Goal: Leave review/rating: Share an evaluation or opinion about a product, service, or content

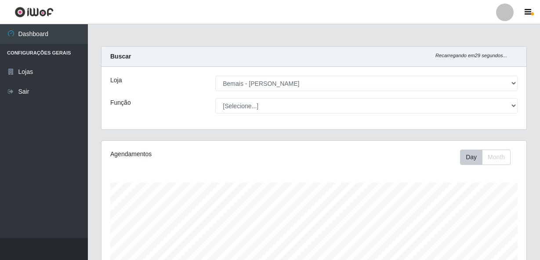
select select "230"
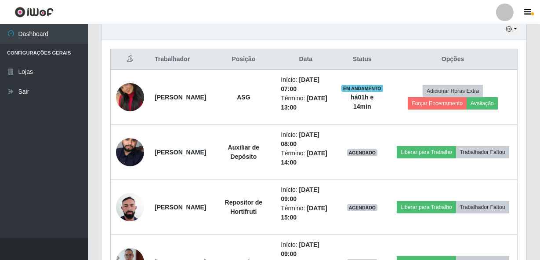
scroll to position [369, 0]
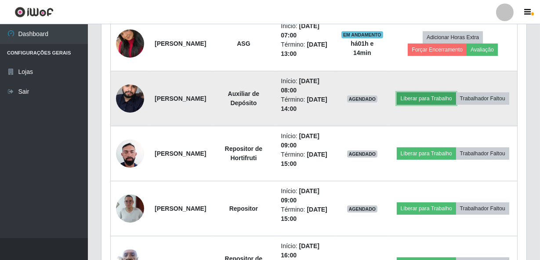
click at [444, 92] on button "Liberar para Trabalho" at bounding box center [426, 98] width 59 height 12
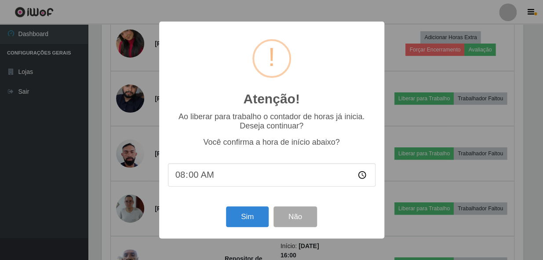
click at [193, 176] on input "08:00" at bounding box center [271, 174] width 207 height 23
type input "08:09"
click at [241, 218] on button "Sim" at bounding box center [247, 216] width 43 height 21
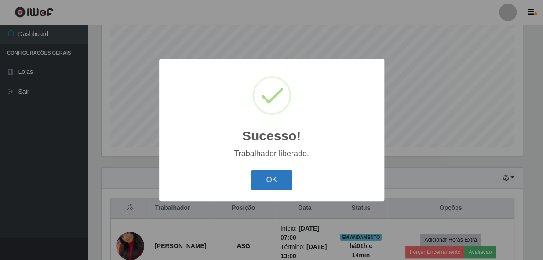
click at [282, 177] on button "OK" at bounding box center [271, 180] width 41 height 21
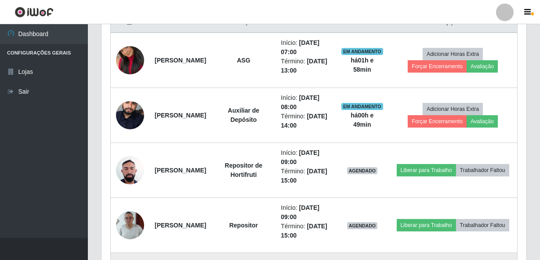
scroll to position [367, 0]
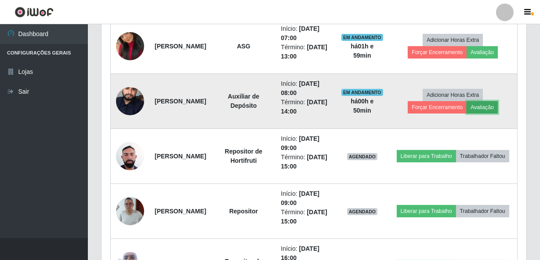
click at [493, 108] on button "Avaliação" at bounding box center [482, 107] width 31 height 12
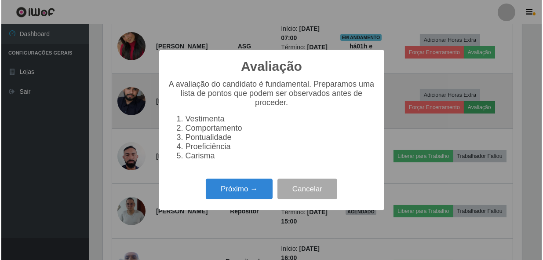
scroll to position [182, 421]
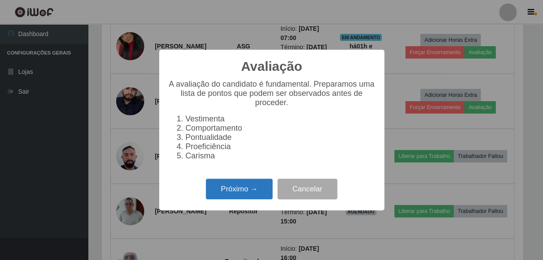
click at [243, 191] on button "Próximo →" at bounding box center [239, 188] width 67 height 21
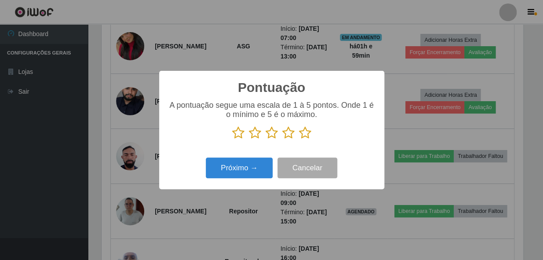
scroll to position [439386, 439146]
click at [282, 134] on icon at bounding box center [288, 132] width 12 height 13
click at [282, 139] on input "radio" at bounding box center [282, 139] width 0 height 0
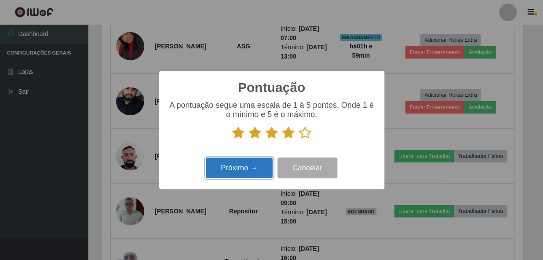
click at [264, 168] on button "Próximo →" at bounding box center [239, 167] width 67 height 21
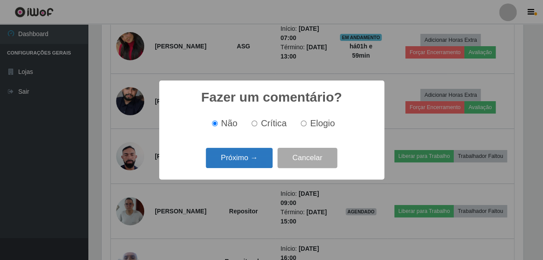
click at [235, 159] on button "Próximo →" at bounding box center [239, 158] width 67 height 21
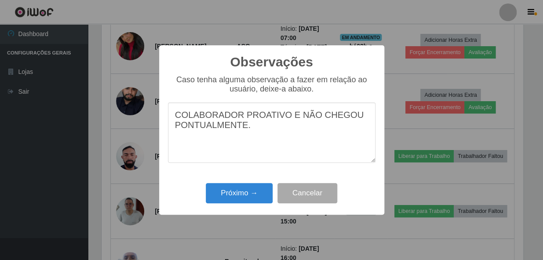
click at [237, 119] on textarea "COLABORADOR PROATIVO E NÃO CHEGOU PONTUALMENTE." at bounding box center [271, 132] width 207 height 60
click at [289, 120] on textarea "COLABORADOR É PROATIVO E NÃO CHEGOU PONTUALMENTE." at bounding box center [271, 132] width 207 height 60
click at [290, 120] on textarea "COLABORADOR É PROATIVO, E NÃO CHEGOU PONTUALMENTE." at bounding box center [271, 132] width 207 height 60
click at [295, 120] on textarea "COLABORADOR É PROATIVO, E NÃO CHEGOU PONTUALMENTE." at bounding box center [271, 132] width 207 height 60
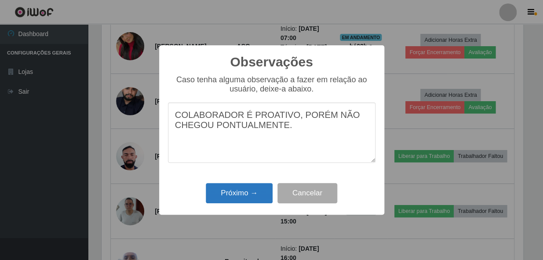
type textarea "COLABORADOR É PROATIVO, PORÉM NÃO CHEGOU PONTUALMENTE."
click at [241, 195] on button "Próximo →" at bounding box center [239, 193] width 67 height 21
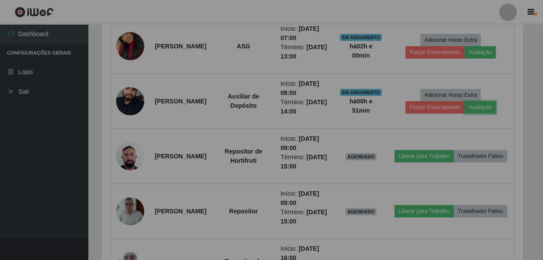
scroll to position [182, 425]
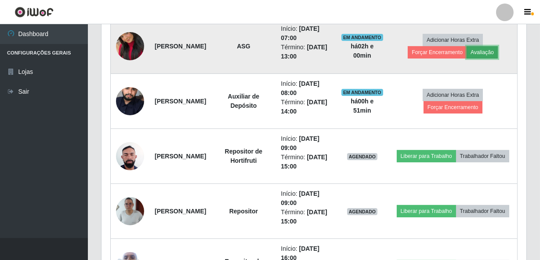
click at [481, 54] on button "Avaliação" at bounding box center [482, 52] width 31 height 12
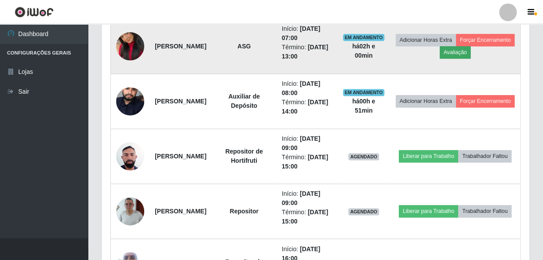
scroll to position [182, 421]
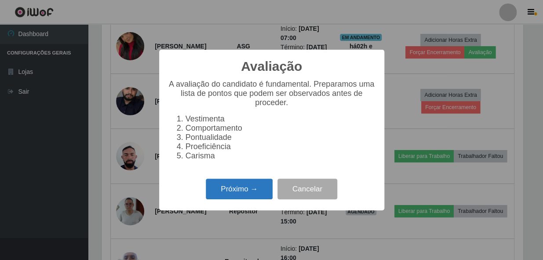
click at [252, 195] on button "Próximo →" at bounding box center [239, 188] width 67 height 21
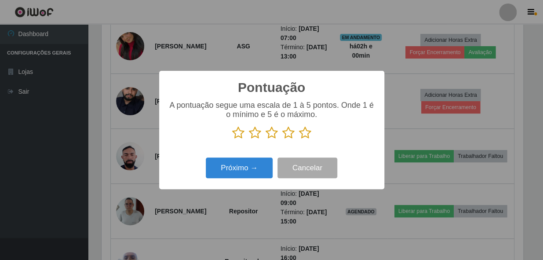
scroll to position [439386, 439146]
click at [304, 134] on icon at bounding box center [305, 132] width 12 height 13
click at [299, 139] on input "radio" at bounding box center [299, 139] width 0 height 0
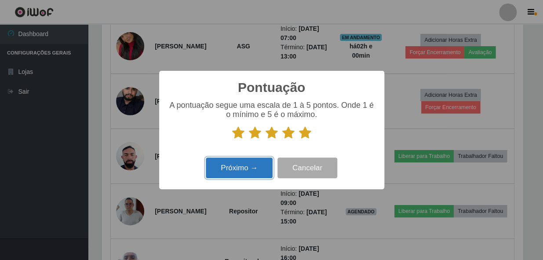
click at [259, 172] on button "Próximo →" at bounding box center [239, 167] width 67 height 21
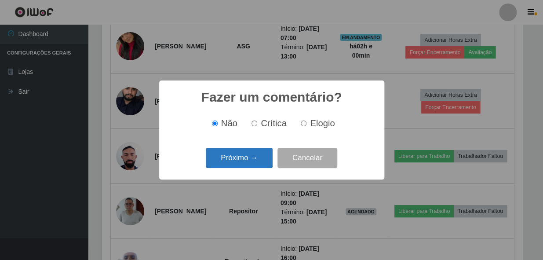
click at [247, 157] on button "Próximo →" at bounding box center [239, 158] width 67 height 21
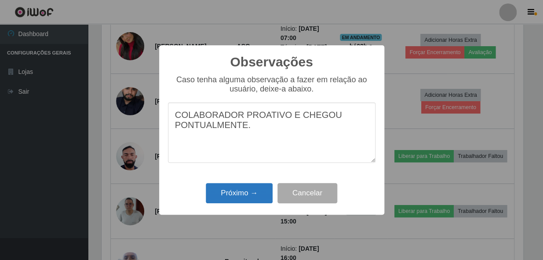
type textarea "COLABORADOR PROATIVO E CHEGOU PONTUALMENTE."
click at [248, 194] on button "Próximo →" at bounding box center [239, 193] width 67 height 21
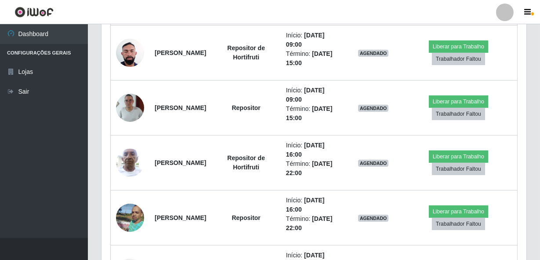
scroll to position [466, 0]
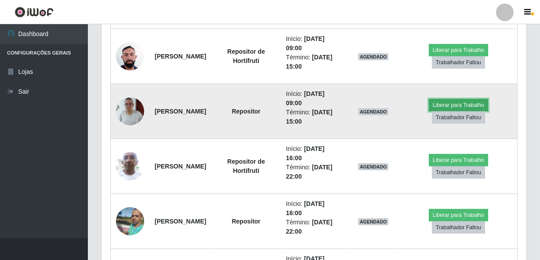
click at [477, 104] on button "Liberar para Trabalho" at bounding box center [458, 105] width 59 height 12
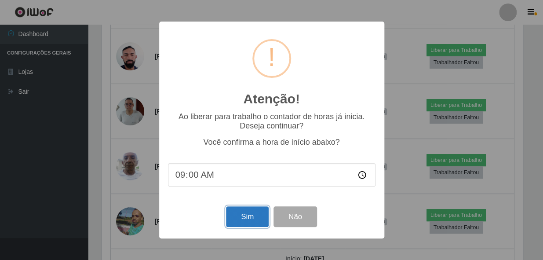
click at [254, 216] on button "Sim" at bounding box center [247, 216] width 43 height 21
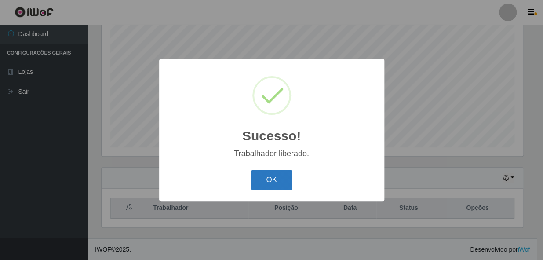
click at [263, 179] on button "OK" at bounding box center [271, 180] width 41 height 21
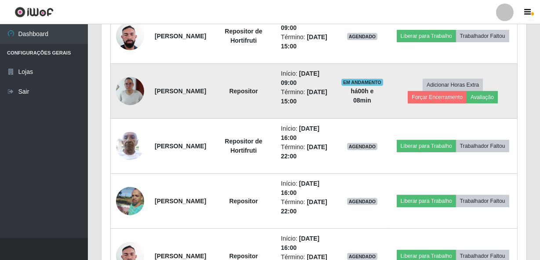
scroll to position [447, 0]
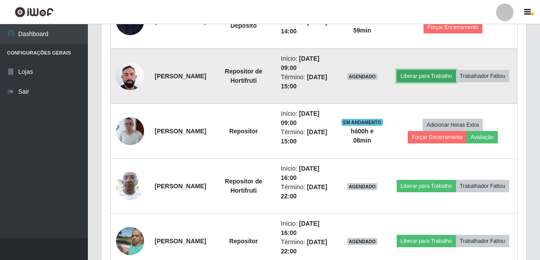
click at [436, 70] on button "Liberar para Trabalho" at bounding box center [426, 76] width 59 height 12
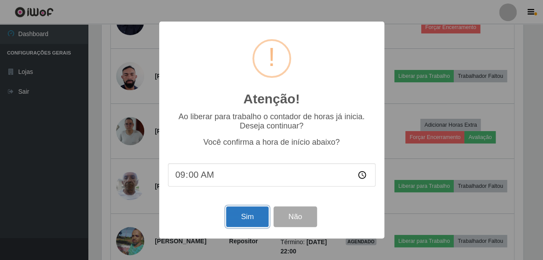
click at [248, 222] on button "Sim" at bounding box center [247, 216] width 43 height 21
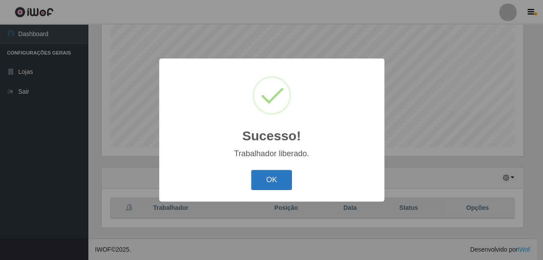
click at [272, 175] on button "OK" at bounding box center [271, 180] width 41 height 21
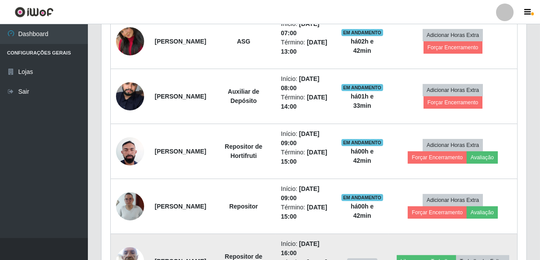
scroll to position [367, 0]
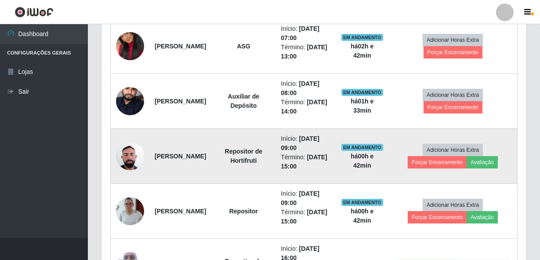
click at [134, 160] on img at bounding box center [130, 155] width 28 height 37
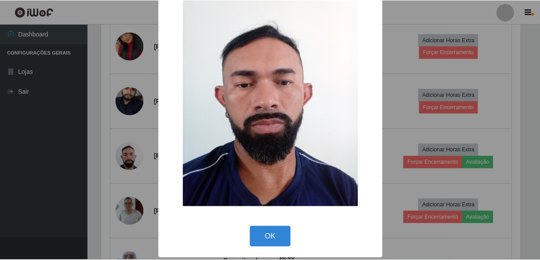
scroll to position [51, 0]
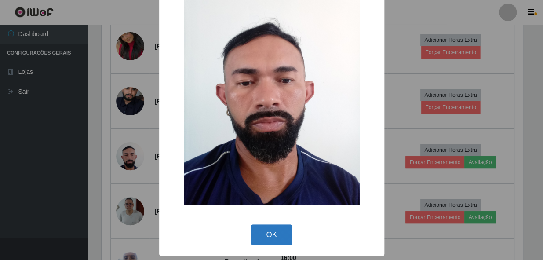
click at [272, 240] on button "OK" at bounding box center [271, 234] width 41 height 21
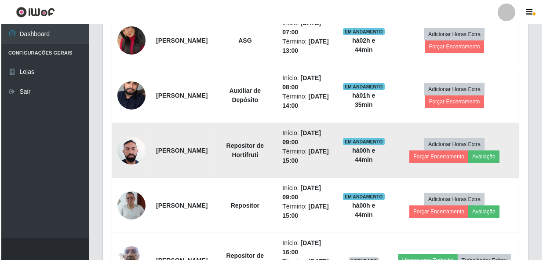
scroll to position [407, 0]
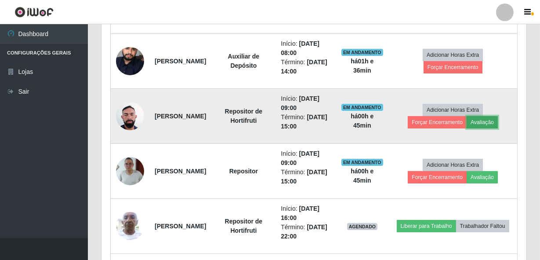
click at [493, 123] on button "Avaliação" at bounding box center [482, 122] width 31 height 12
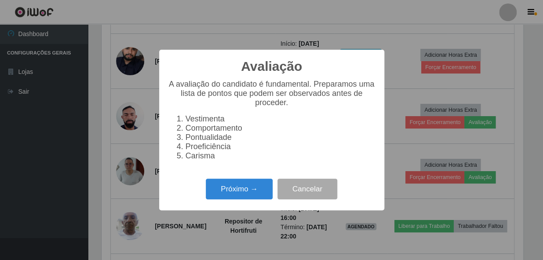
scroll to position [182, 421]
click at [251, 185] on button "Próximo →" at bounding box center [239, 188] width 67 height 21
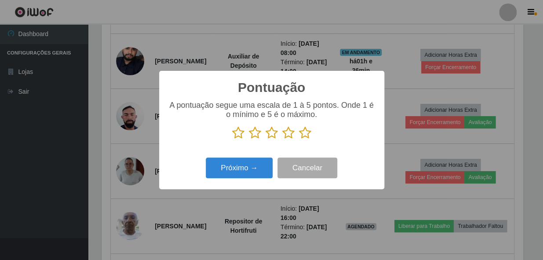
click at [254, 133] on icon at bounding box center [255, 132] width 12 height 13
click at [249, 139] on input "radio" at bounding box center [249, 139] width 0 height 0
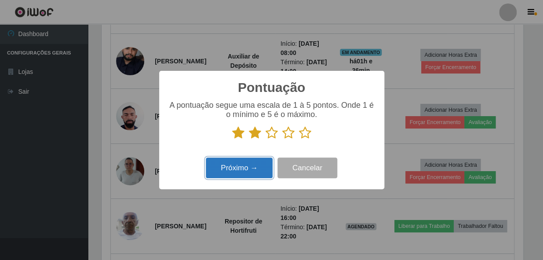
click at [247, 163] on button "Próximo →" at bounding box center [239, 167] width 67 height 21
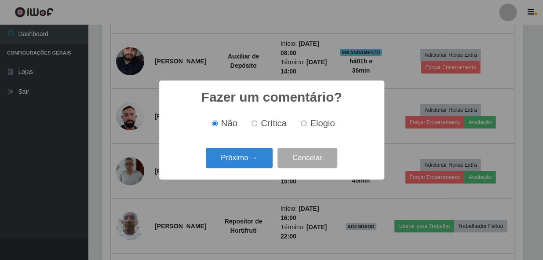
click at [210, 107] on div "Fazer um comentário? ×" at bounding box center [271, 99] width 207 height 21
click at [229, 153] on button "Próximo →" at bounding box center [239, 158] width 67 height 21
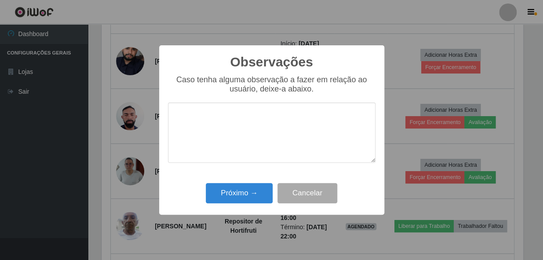
click at [235, 132] on textarea at bounding box center [271, 132] width 207 height 60
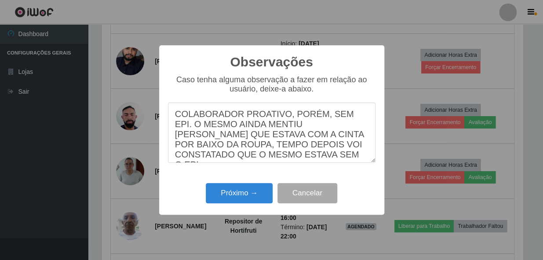
scroll to position [0, 0]
click at [280, 129] on textarea "COLABORADOR PROATIVO, PORÉM, SEM EPI. O MESMO AINDA MENTIU ALANDO QUE ESTAVA CO…" at bounding box center [271, 132] width 207 height 60
click at [283, 131] on textarea "COLABORADOR PROATIVO, PORÉM, SEM EPI. O MESMO AINDA MENTIU ALANDO QUE ESTAVA CO…" at bounding box center [271, 132] width 207 height 60
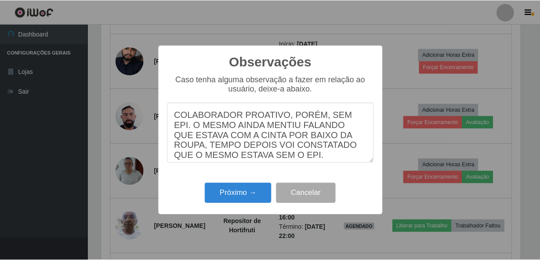
scroll to position [14, 0]
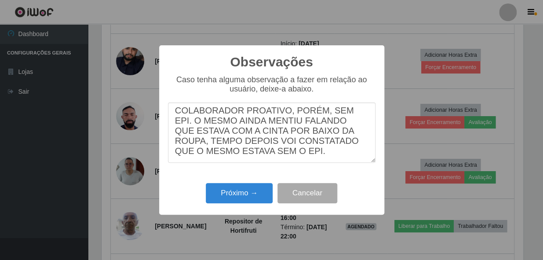
click at [242, 142] on textarea "COLABORADOR PROATIVO, PORÉM, SEM EPI. O MESMO AINDA MENTIU FALANDO QUE ESTAVA C…" at bounding box center [271, 132] width 207 height 60
click at [289, 155] on textarea "COLABORADOR PROATIVO, PORÉM, SEM EPI. O MESMO AINDA MENTIU FALANDO QUE ESTAVA C…" at bounding box center [271, 132] width 207 height 60
type textarea "COLABORADOR PROATIVO, PORÉM, SEM EPI. O MESMO AINDA MENTIU FALANDO QUE ESTAVA C…"
click at [248, 201] on button "Próximo →" at bounding box center [239, 193] width 67 height 21
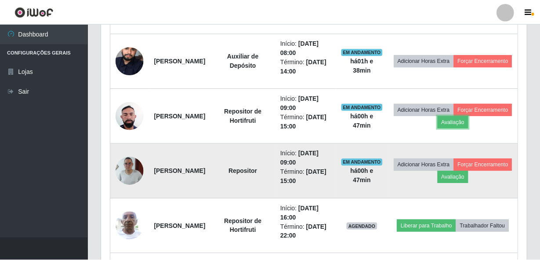
scroll to position [182, 425]
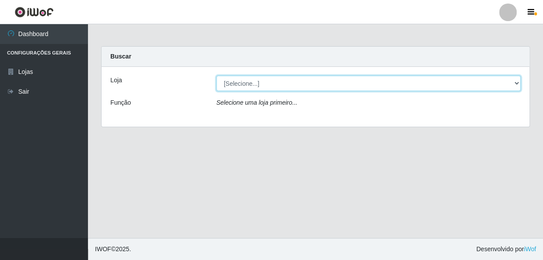
click at [234, 87] on select "[Selecione...] [PERSON_NAME]" at bounding box center [368, 83] width 304 height 15
select select "230"
click at [216, 76] on select "[Selecione...] [PERSON_NAME]" at bounding box center [368, 83] width 304 height 15
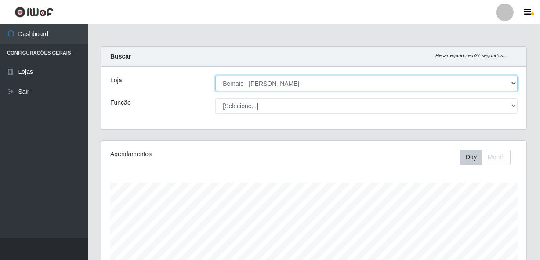
scroll to position [182, 425]
